Goal: Contribute content: Add original content to the website for others to see

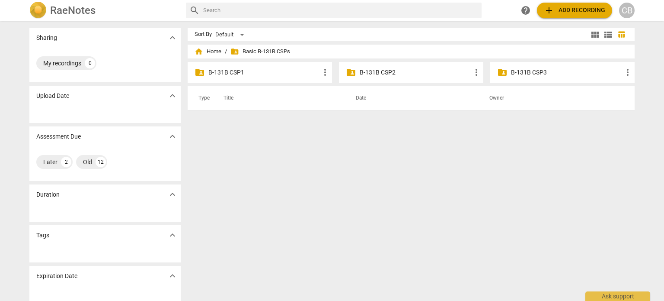
click at [380, 71] on p "B-131B CSP2" at bounding box center [416, 72] width 112 height 9
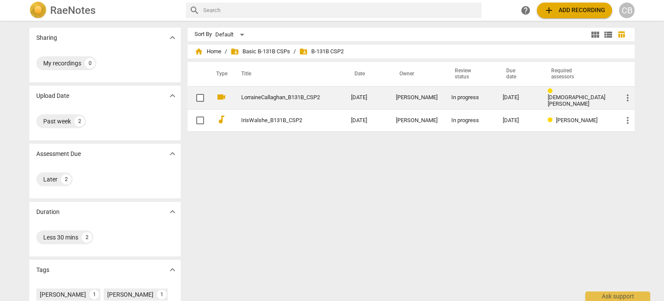
drag, startPoint x: 406, startPoint y: 101, endPoint x: 304, endPoint y: 94, distance: 101.8
click at [304, 94] on link "LorraineCallaghan_B131B_CSP2" at bounding box center [280, 97] width 79 height 6
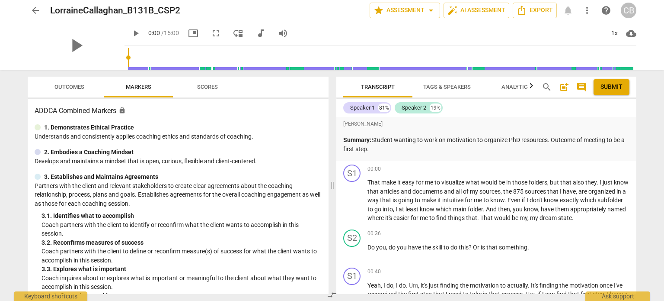
click at [38, 8] on span "arrow_back" at bounding box center [35, 10] width 10 height 10
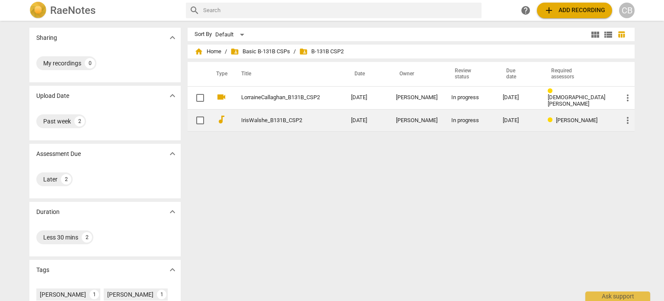
click at [414, 119] on div "[PERSON_NAME]" at bounding box center [417, 120] width 42 height 6
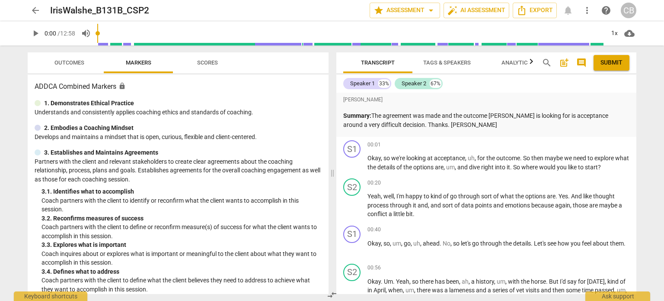
click at [31, 10] on span "arrow_back" at bounding box center [35, 10] width 10 height 10
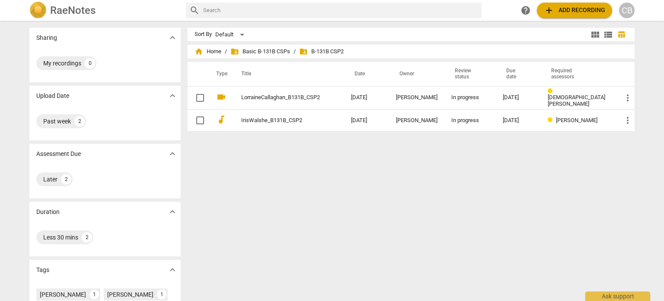
click at [561, 16] on button "add Add recording" at bounding box center [574, 11] width 75 height 16
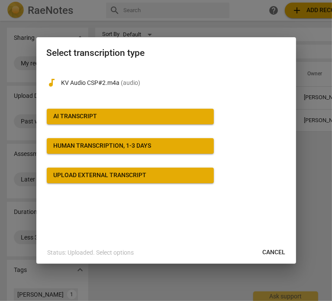
click at [127, 118] on span "AI Transcript" at bounding box center [130, 116] width 153 height 9
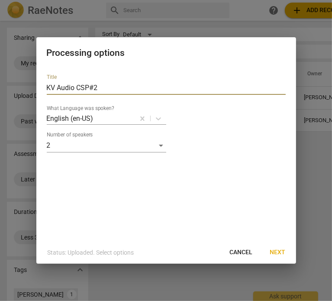
click at [111, 91] on input "KV Audio CSP#2" at bounding box center [166, 88] width 239 height 14
type input "K"
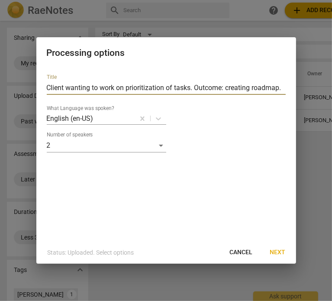
type input "Client wanting to work on prioritization of tasks. Outcome: creating roadmap."
click at [280, 252] on span "Next" at bounding box center [278, 252] width 16 height 9
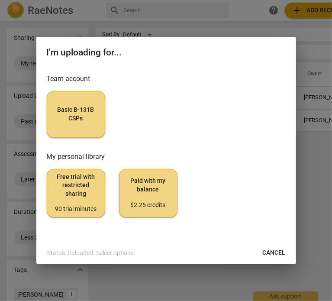
click at [266, 253] on span "Cancel" at bounding box center [274, 252] width 23 height 9
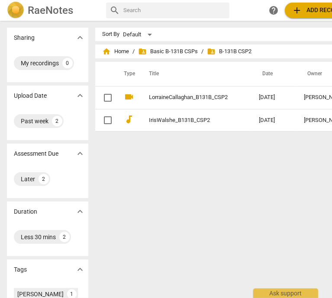
click at [303, 14] on span "add Add recording" at bounding box center [321, 10] width 61 height 10
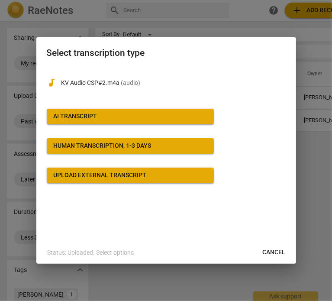
click at [121, 114] on span "AI Transcript" at bounding box center [130, 116] width 153 height 9
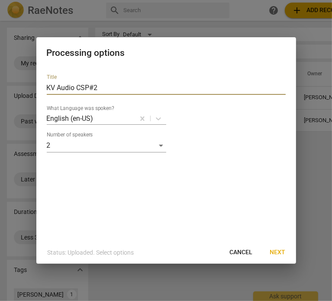
click at [102, 91] on input "KV Audio CSP#2" at bounding box center [166, 88] width 239 height 14
type input "K"
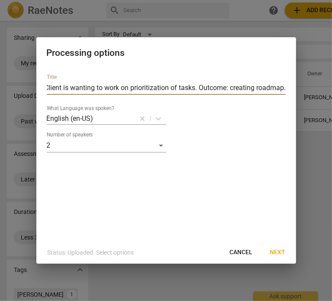
scroll to position [0, 4]
type input "Client is wanting to work on prioritization of tasks. Outcome: creating roadmap."
click at [272, 253] on span "Next" at bounding box center [278, 252] width 16 height 9
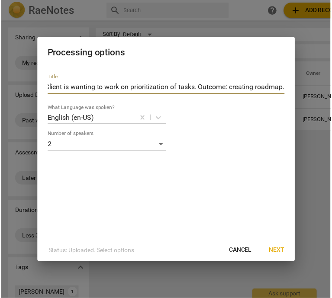
scroll to position [0, 0]
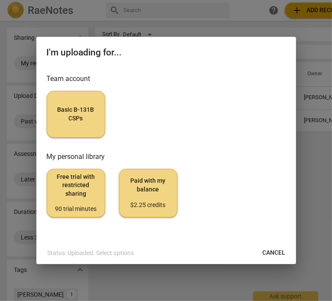
click at [90, 112] on span "Basic B-131B CSPs" at bounding box center [76, 114] width 44 height 17
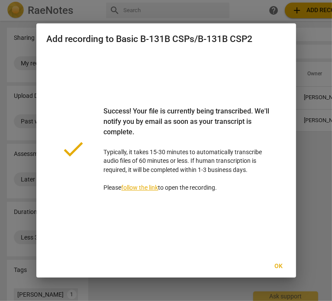
click at [280, 260] on button "Ok" at bounding box center [279, 266] width 28 height 16
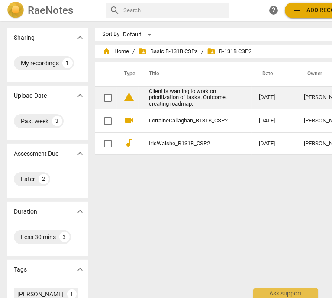
click at [99, 97] on input "checkbox" at bounding box center [108, 98] width 18 height 10
checkbox input "false"
click at [152, 96] on link "Client is wanting to work on prioritization of tasks. Outcome: creating roadmap." at bounding box center [188, 97] width 79 height 19
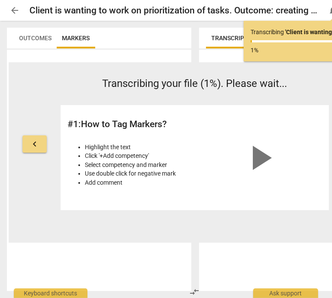
click at [16, 5] on button "arrow_back" at bounding box center [15, 11] width 16 height 16
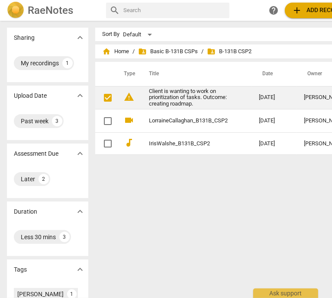
click at [160, 97] on link "Client is wanting to work on prioritization of tasks. Outcome: creating roadmap." at bounding box center [188, 97] width 79 height 19
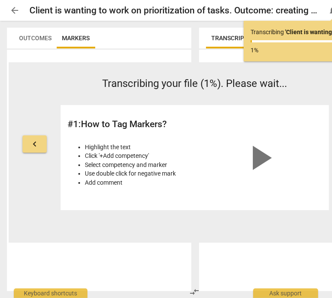
scroll to position [0, 57]
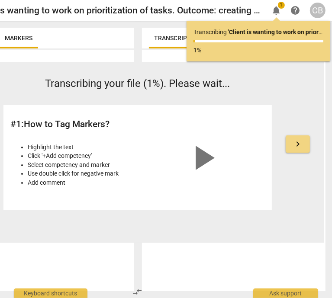
click at [237, 67] on div "keyboard_arrow_left Transcribing your file (1%). Please wait... # 1 : How to Ta…" at bounding box center [138, 152] width 372 height 180
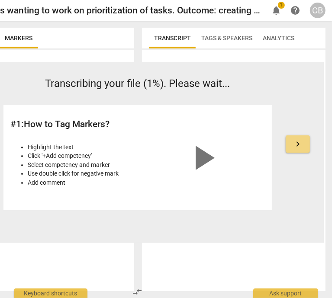
scroll to position [0, 0]
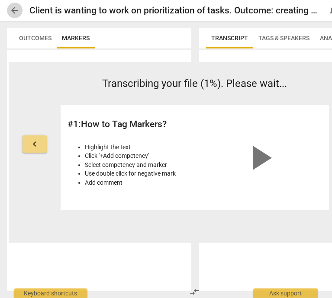
click at [13, 13] on span "arrow_back" at bounding box center [15, 10] width 10 height 10
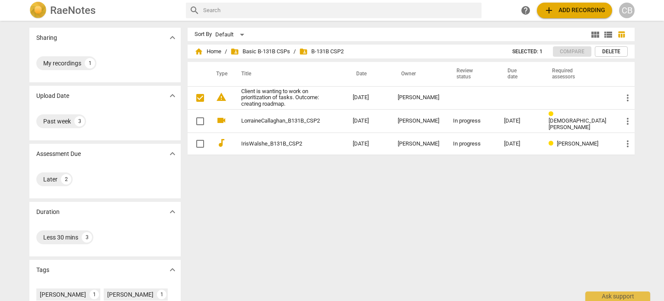
click at [621, 50] on button "Delete" at bounding box center [611, 51] width 33 height 10
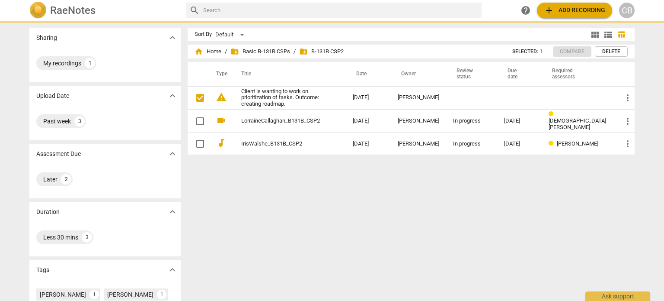
checkbox input "false"
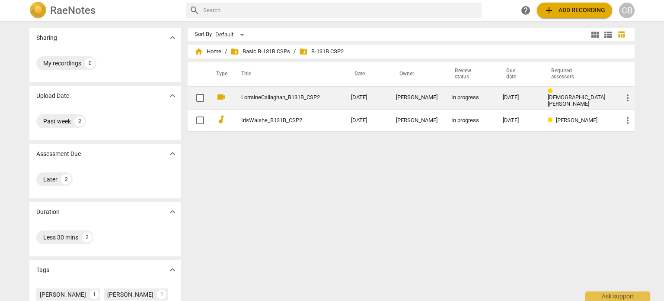
click at [310, 97] on link "LorraineCallaghan_B131B_CSP2" at bounding box center [280, 97] width 79 height 6
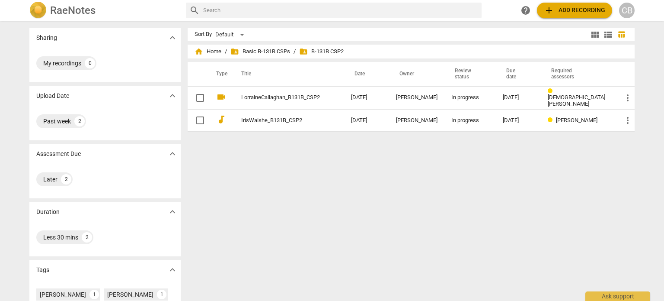
click at [573, 11] on span "add Add recording" at bounding box center [574, 10] width 61 height 10
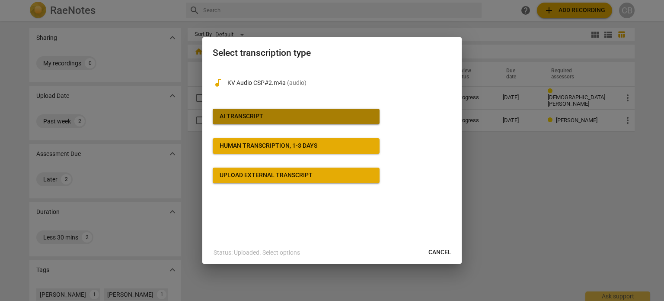
click at [322, 112] on span "AI Transcript" at bounding box center [296, 116] width 153 height 9
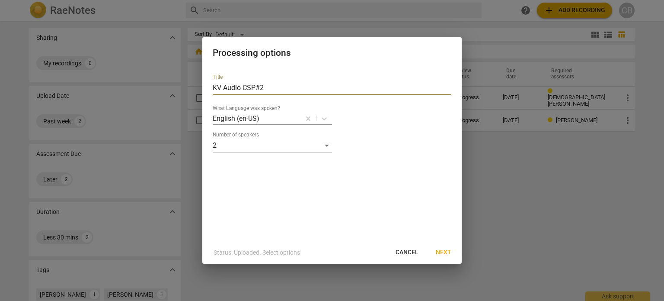
click at [274, 93] on input "KV Audio CSP#2" at bounding box center [332, 88] width 239 height 14
type input "K"
type input "CharleneBronson_B131B_CSP2"
click at [448, 250] on span "Next" at bounding box center [444, 252] width 16 height 9
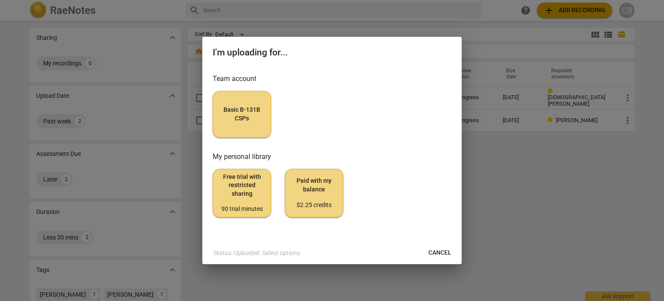
click at [249, 126] on button "Basic B-131B CSPs" at bounding box center [242, 114] width 58 height 47
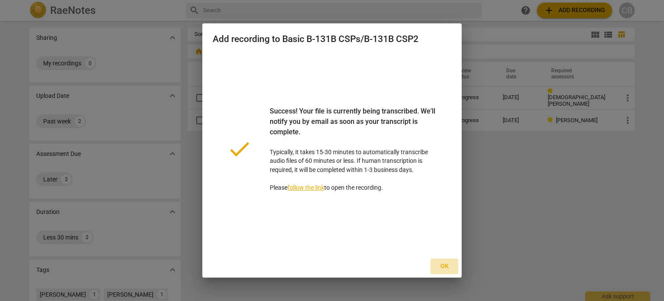
click at [443, 268] on span "Ok" at bounding box center [445, 266] width 14 height 9
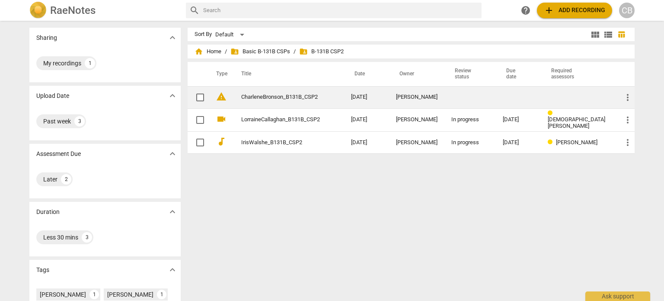
click at [627, 95] on span "more_vert" at bounding box center [628, 97] width 10 height 10
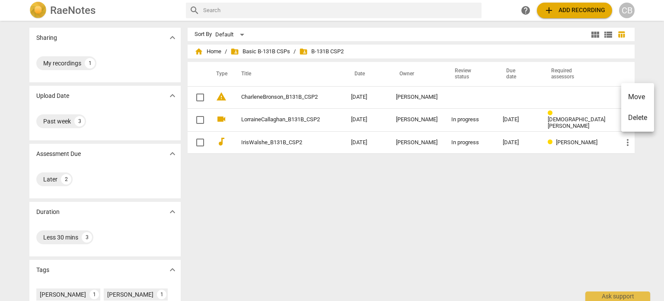
click at [456, 95] on div at bounding box center [332, 150] width 664 height 301
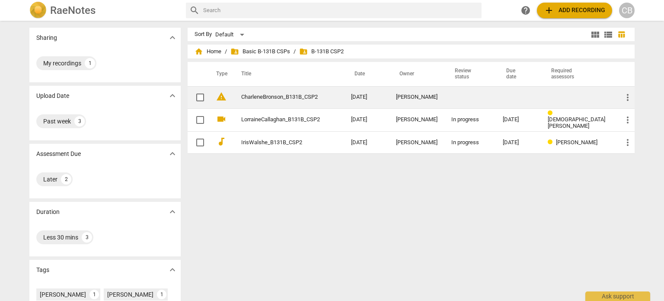
click at [278, 94] on link "CharleneBronson_B131B_CSP2" at bounding box center [280, 97] width 79 height 6
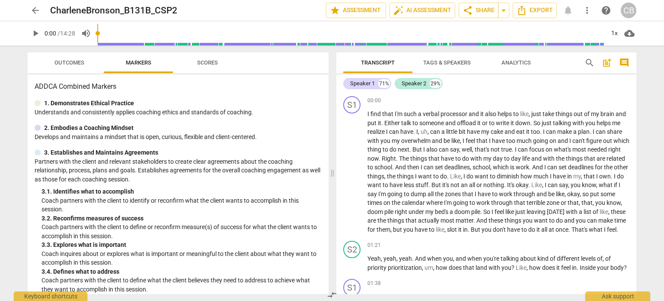
click at [604, 64] on span "post_add" at bounding box center [607, 63] width 10 height 10
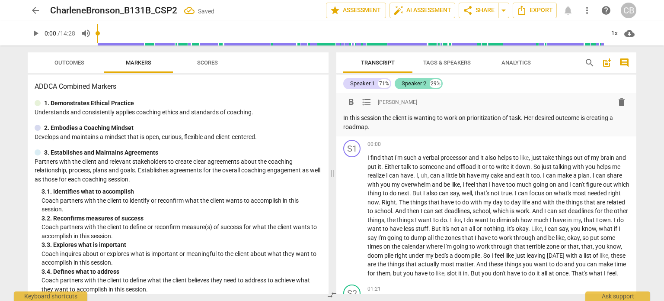
click at [407, 86] on div "Speaker 2" at bounding box center [414, 83] width 25 height 9
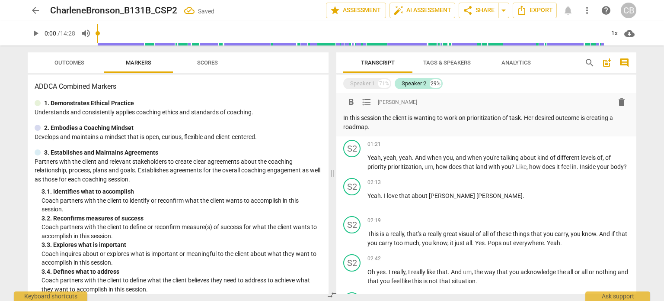
click at [390, 102] on span "[PERSON_NAME]" at bounding box center [397, 102] width 39 height 7
click at [459, 99] on div "format_bold format_list_bulleted [PERSON_NAME] delete" at bounding box center [486, 102] width 286 height 16
click at [491, 86] on div "Speaker 1 71% Speaker 2 29%" at bounding box center [486, 83] width 286 height 15
click at [362, 103] on span "format_list_bulleted" at bounding box center [367, 102] width 10 height 10
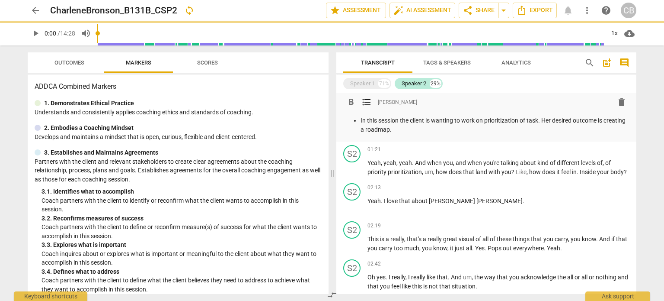
click at [362, 103] on span "format_list_bulleted" at bounding box center [367, 102] width 10 height 10
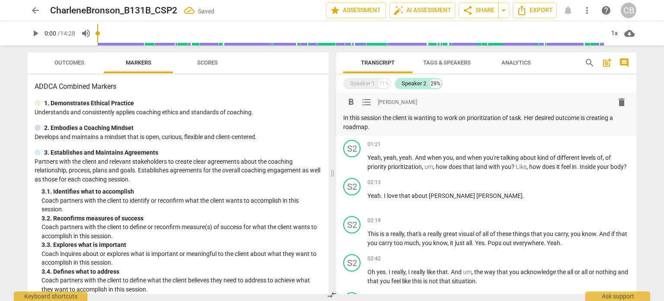
click at [355, 103] on span "format_bold" at bounding box center [351, 102] width 10 height 10
click at [419, 87] on div "Speaker 2" at bounding box center [414, 83] width 25 height 9
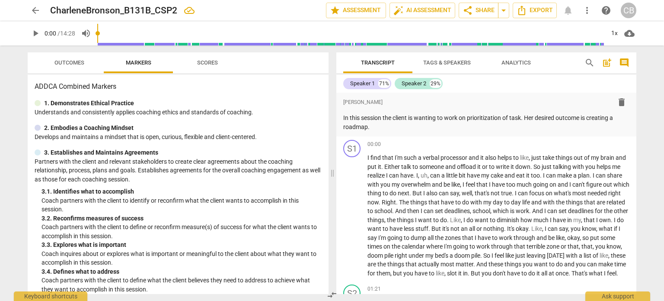
click at [465, 86] on div "Speaker 1 71% Speaker 2 29%" at bounding box center [486, 83] width 286 height 15
click at [491, 86] on div "Speaker 1 71% Speaker 2 29%" at bounding box center [486, 83] width 286 height 15
click at [433, 83] on div "29%" at bounding box center [436, 83] width 12 height 9
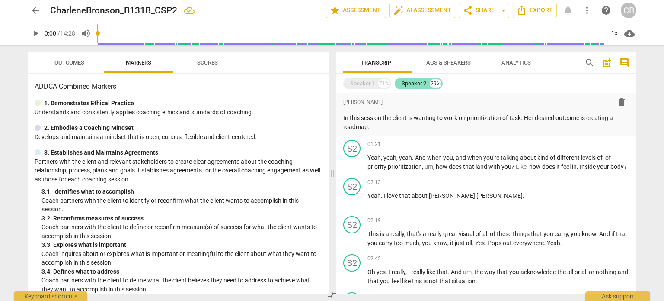
click at [433, 83] on div "29%" at bounding box center [436, 83] width 12 height 9
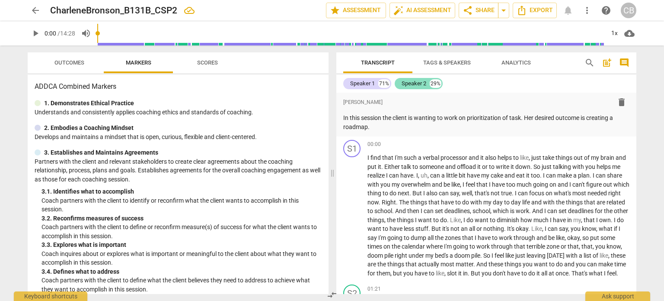
click at [433, 83] on div "29%" at bounding box center [436, 83] width 12 height 9
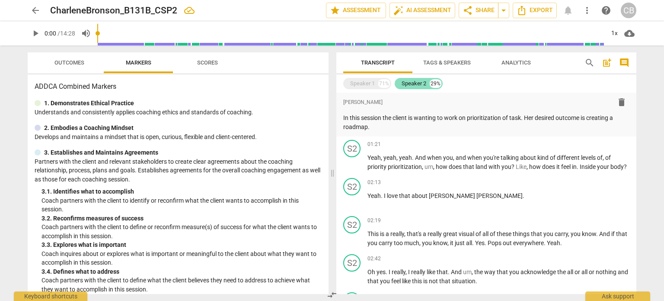
click at [433, 83] on div "29%" at bounding box center [436, 83] width 12 height 9
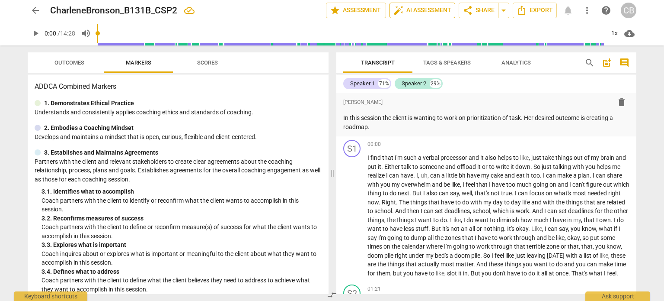
click at [422, 6] on span "auto_fix_high AI Assessment" at bounding box center [423, 10] width 58 height 10
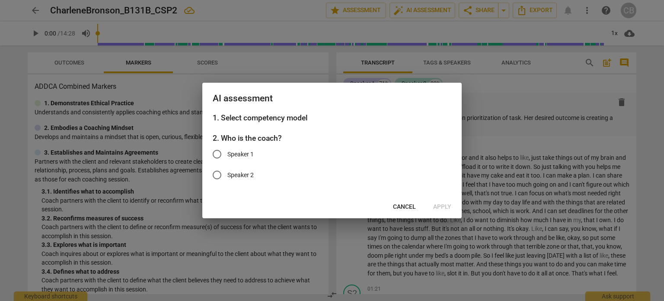
click at [218, 173] on input "Speaker 2" at bounding box center [217, 174] width 21 height 21
radio input "true"
click at [442, 204] on span "Apply" at bounding box center [442, 206] width 18 height 9
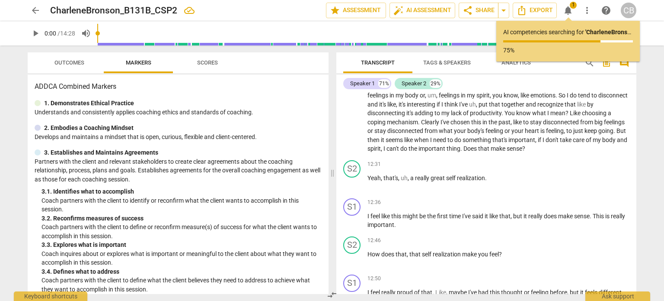
scroll to position [2685, 0]
click at [447, 67] on span "Tags & Speakers" at bounding box center [447, 63] width 68 height 12
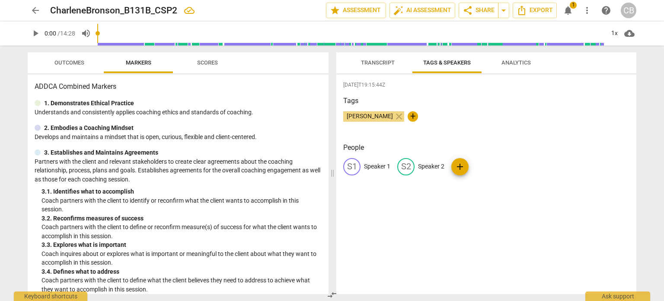
click at [410, 166] on div "S2" at bounding box center [405, 166] width 17 height 17
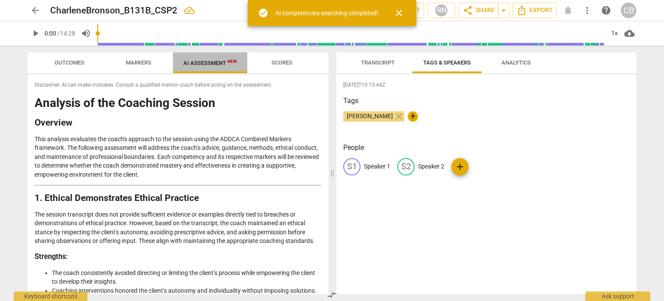
click at [206, 64] on span "AI Assessment New" at bounding box center [210, 63] width 54 height 6
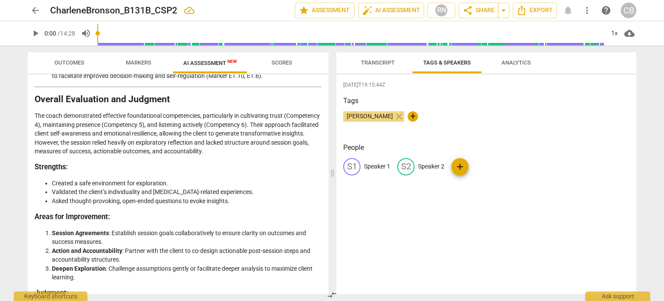
scroll to position [1496, 0]
click at [433, 167] on p "Speaker 2" at bounding box center [431, 166] width 26 height 9
type input "[PERSON_NAME]"
click at [452, 205] on div "[DATE]T19:15:44Z Tags [PERSON_NAME] close + People S1 Speaker 1 edit [PERSON_NA…" at bounding box center [486, 183] width 300 height 219
click at [384, 69] on button "Transcript" at bounding box center [377, 62] width 69 height 21
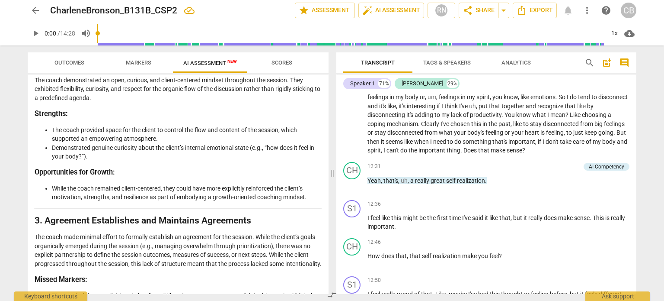
scroll to position [0, 0]
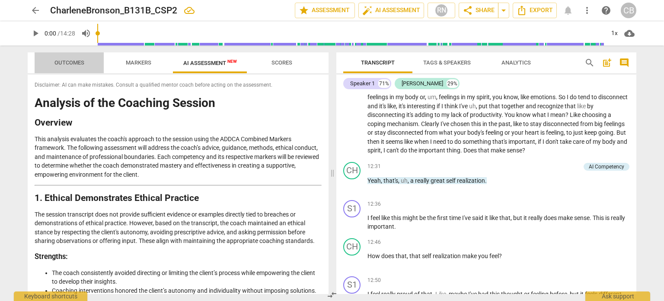
click at [78, 60] on span "Outcomes" at bounding box center [69, 62] width 30 height 6
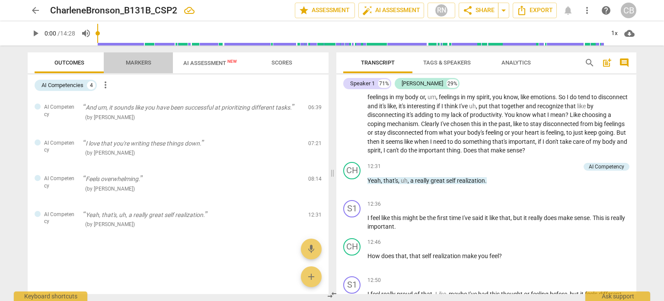
click at [129, 60] on span "Markers" at bounding box center [139, 62] width 26 height 6
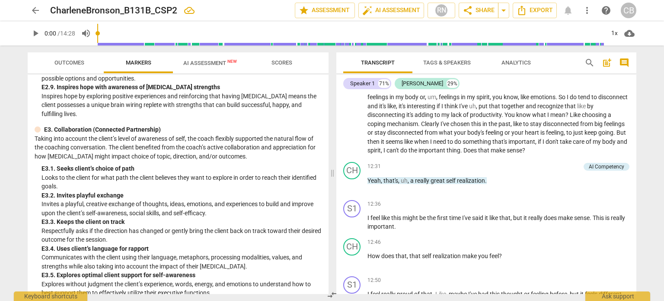
scroll to position [1702, 0]
click at [279, 62] on span "Scores" at bounding box center [282, 62] width 21 height 6
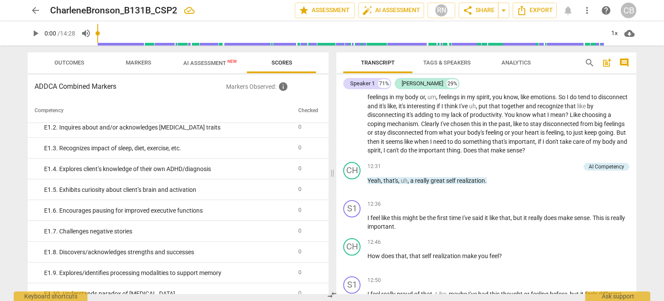
scroll to position [875, 0]
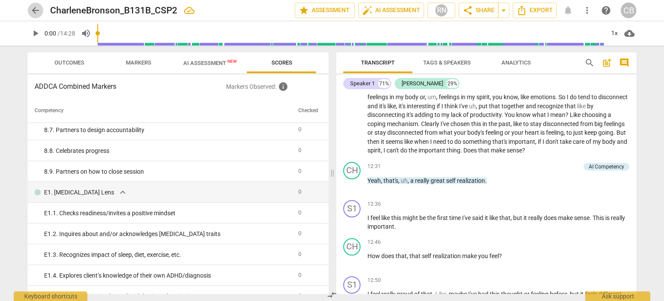
click at [32, 10] on span "arrow_back" at bounding box center [35, 10] width 10 height 10
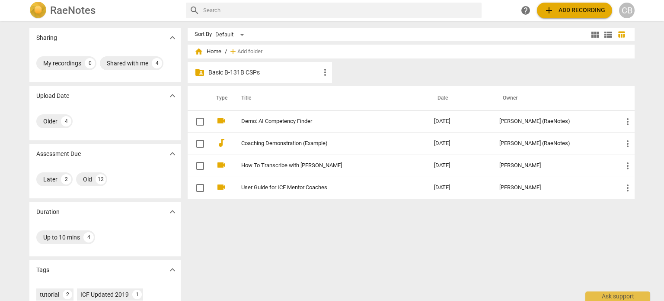
click at [249, 70] on p "Basic B-131B CSPs" at bounding box center [264, 72] width 112 height 9
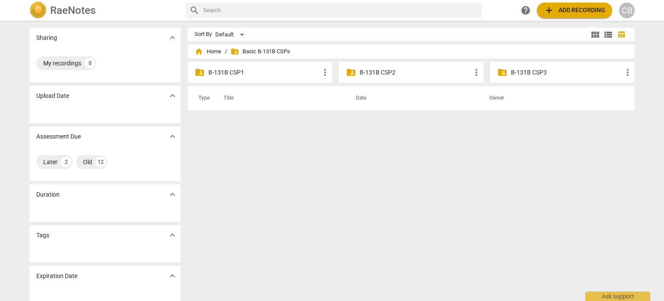
click at [385, 71] on p "B-131B CSP2" at bounding box center [416, 72] width 112 height 9
